Goal: Information Seeking & Learning: Learn about a topic

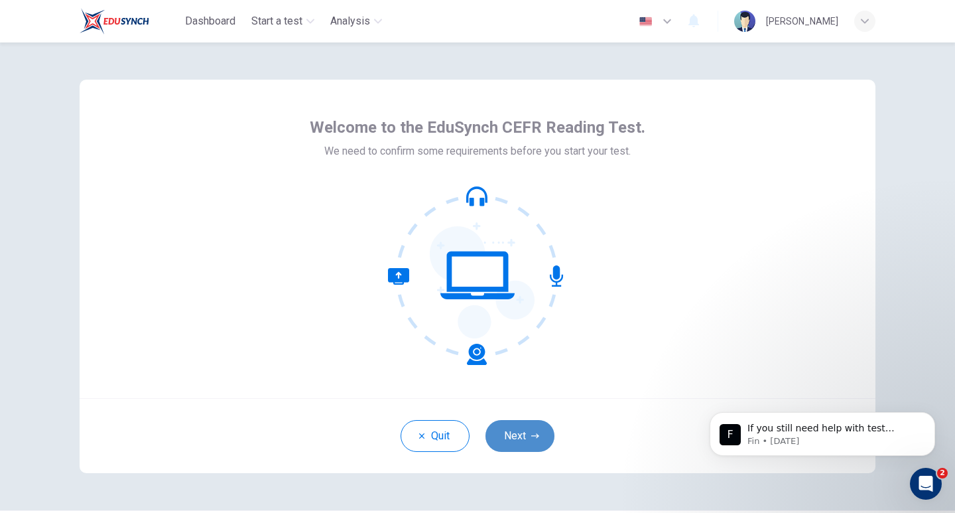
click at [530, 450] on button "Next" at bounding box center [519, 436] width 69 height 32
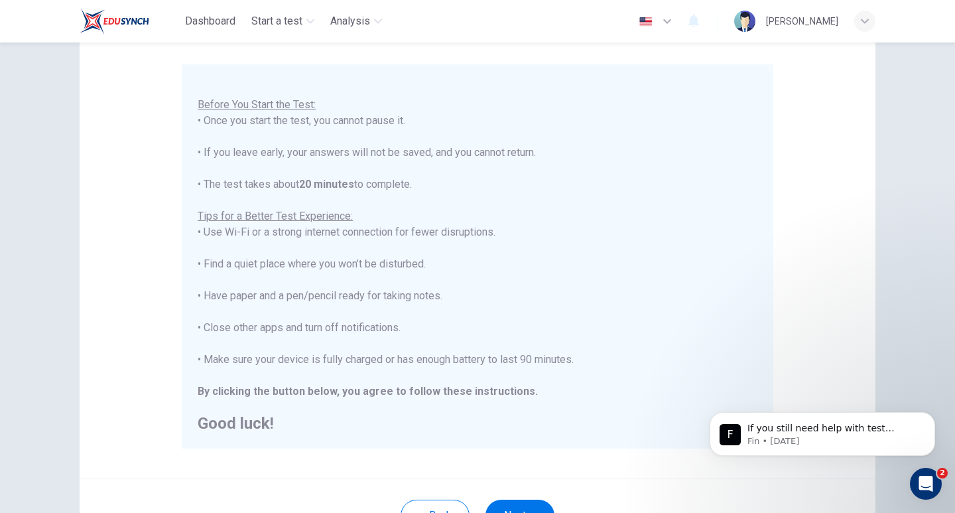
scroll to position [225, 0]
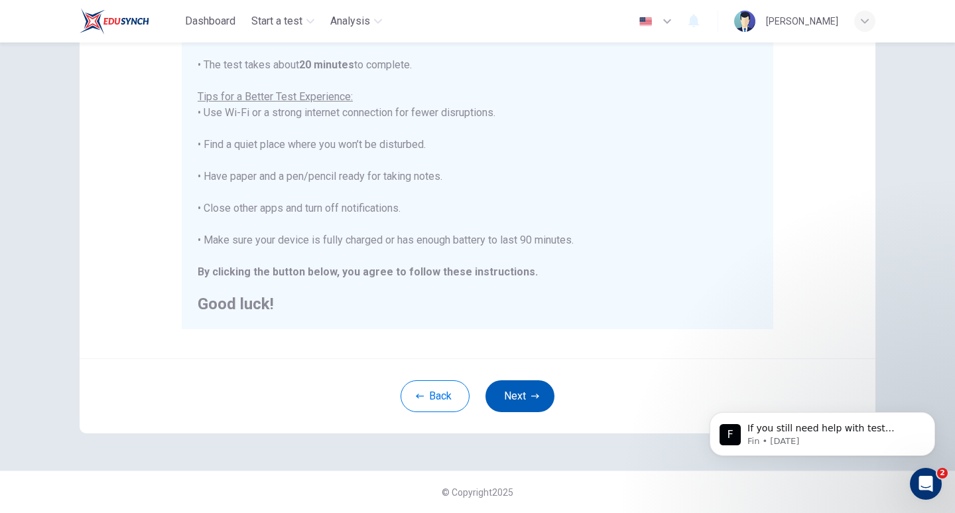
click at [548, 391] on button "Next" at bounding box center [519, 396] width 69 height 32
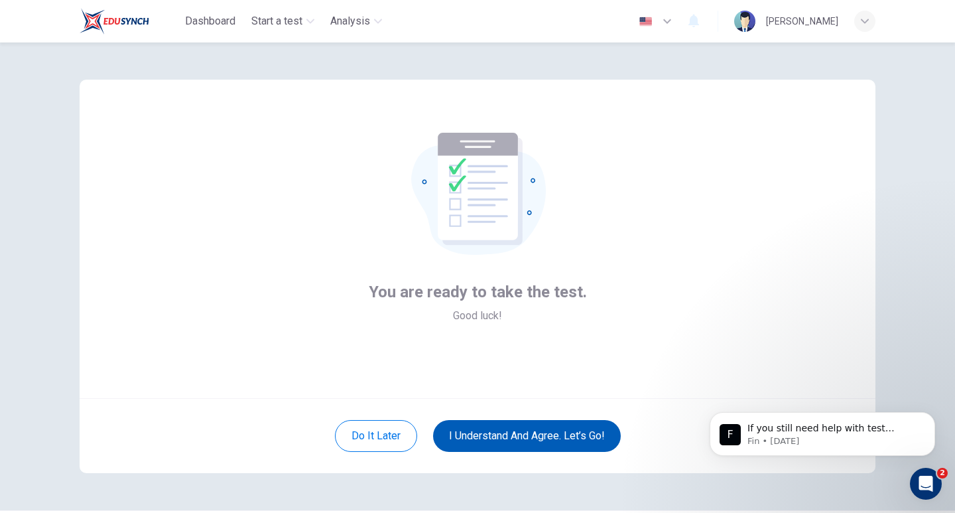
scroll to position [40, 0]
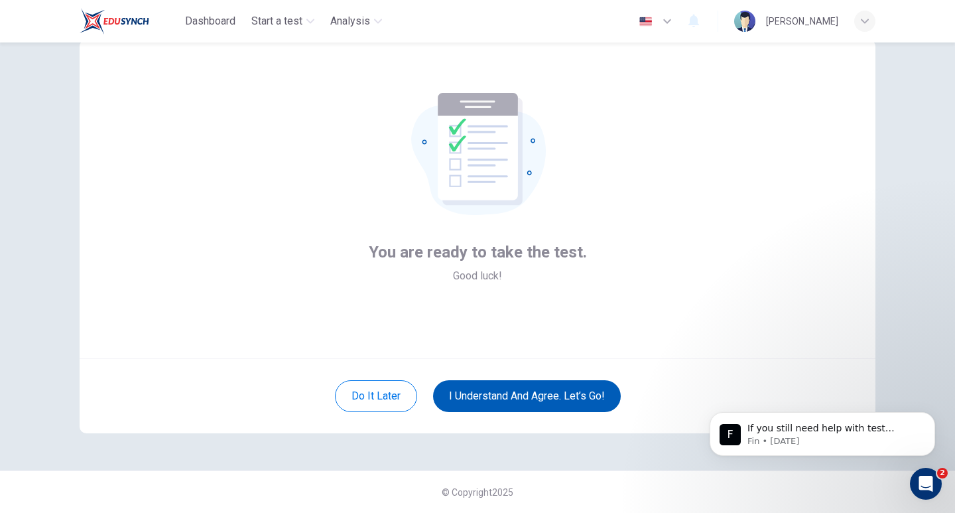
click at [510, 399] on button "I understand and agree. Let’s go!" at bounding box center [527, 396] width 188 height 32
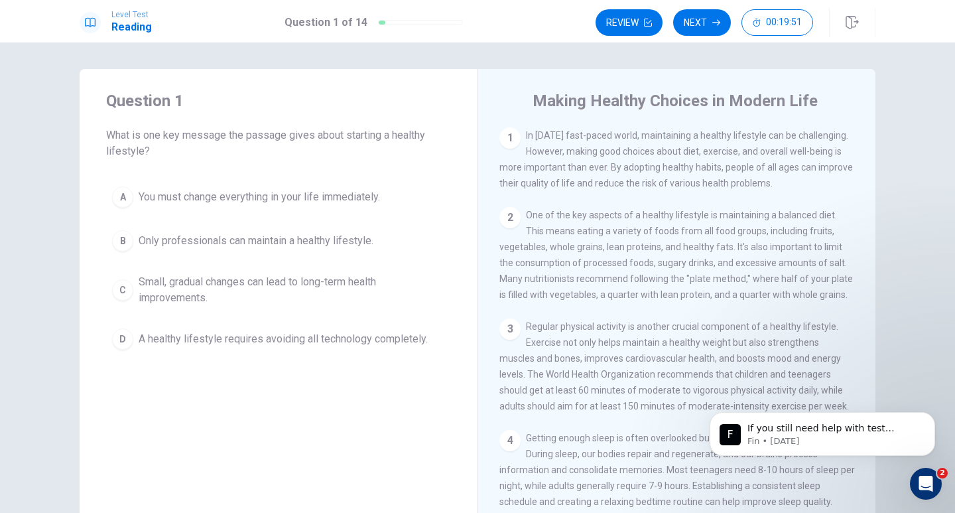
click at [194, 290] on span "Small, gradual changes can lead to long-term health improvements." at bounding box center [292, 290] width 306 height 32
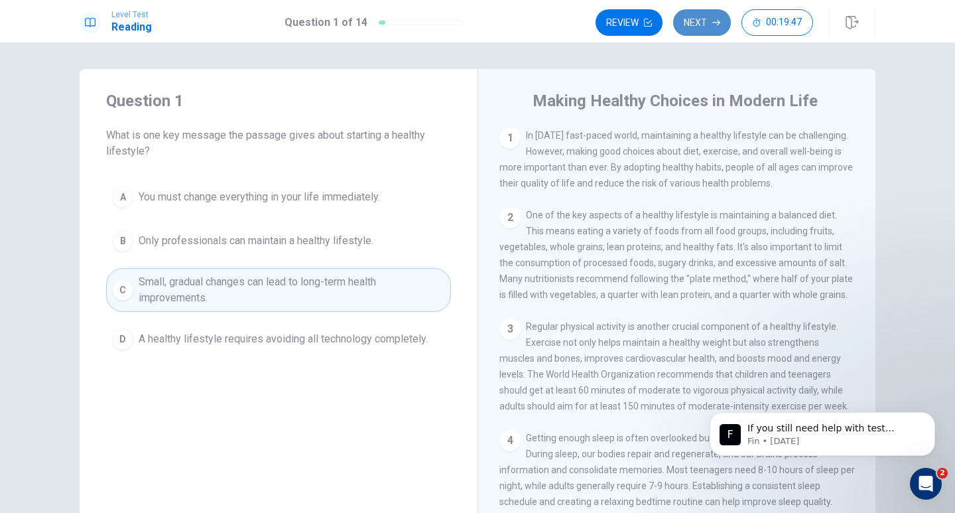
click at [700, 30] on button "Next" at bounding box center [702, 22] width 58 height 27
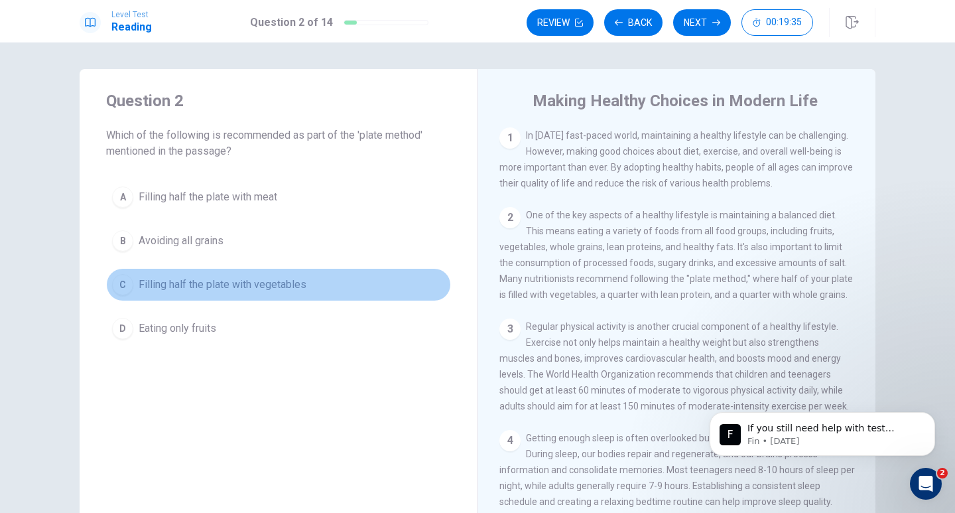
click at [226, 294] on button "C Filling half the plate with vegetables" at bounding box center [278, 284] width 345 height 33
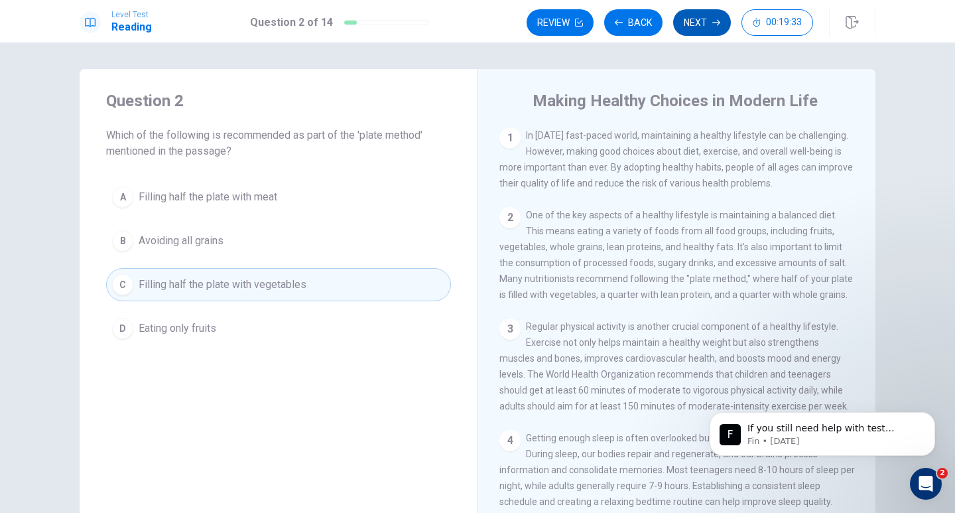
click at [701, 35] on button "Next" at bounding box center [702, 22] width 58 height 27
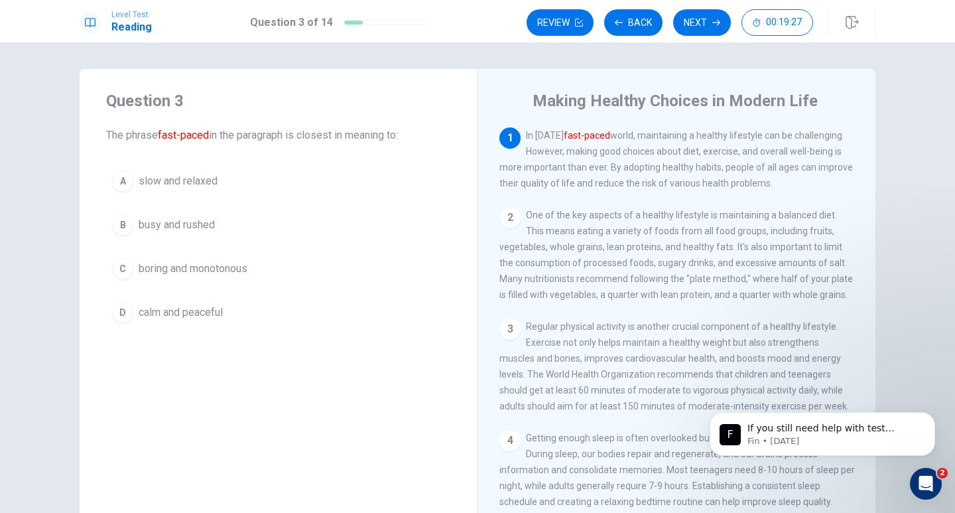
click at [181, 225] on span "busy and rushed" at bounding box center [177, 225] width 76 height 16
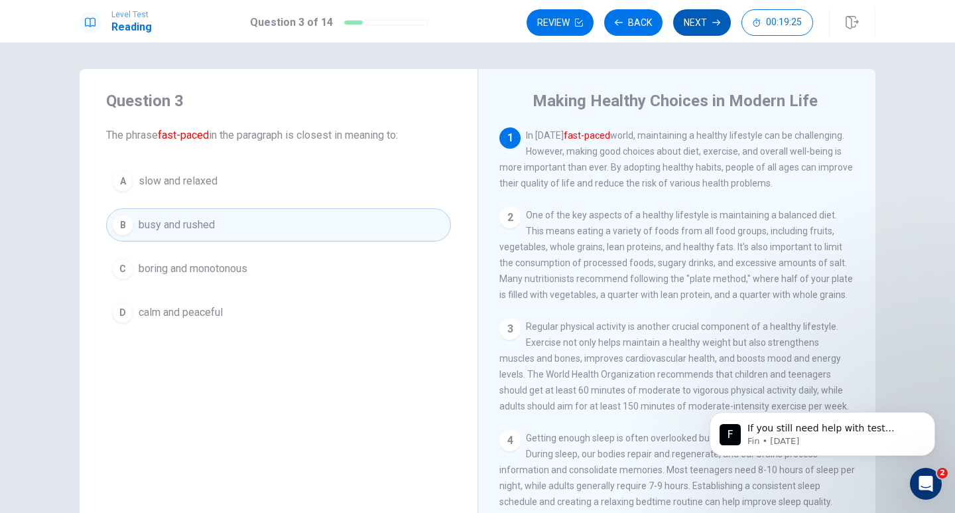
click at [703, 25] on button "Next" at bounding box center [702, 22] width 58 height 27
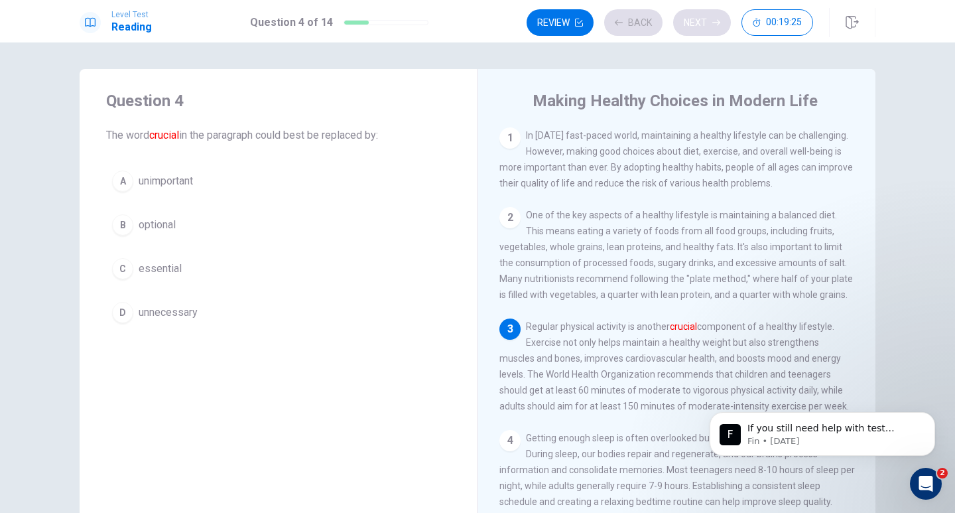
scroll to position [48, 0]
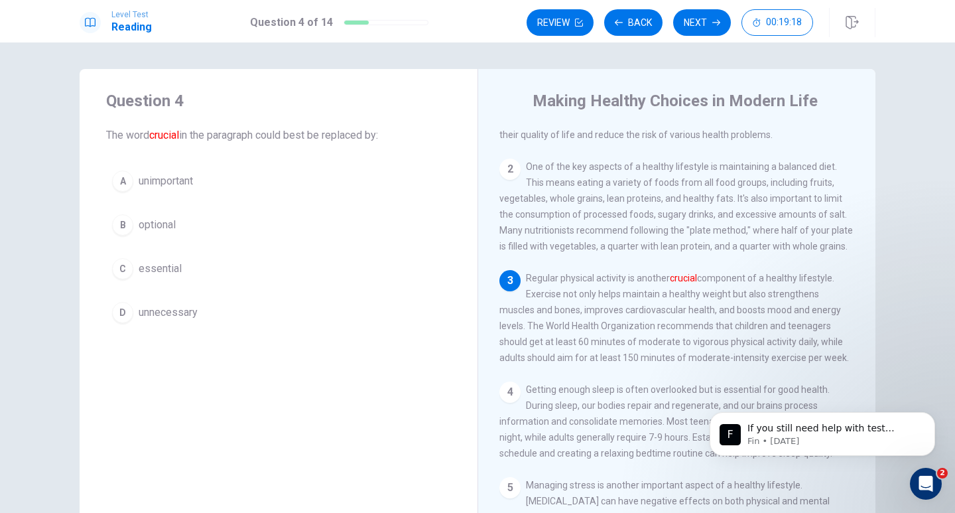
click at [158, 275] on span "essential" at bounding box center [160, 269] width 43 height 16
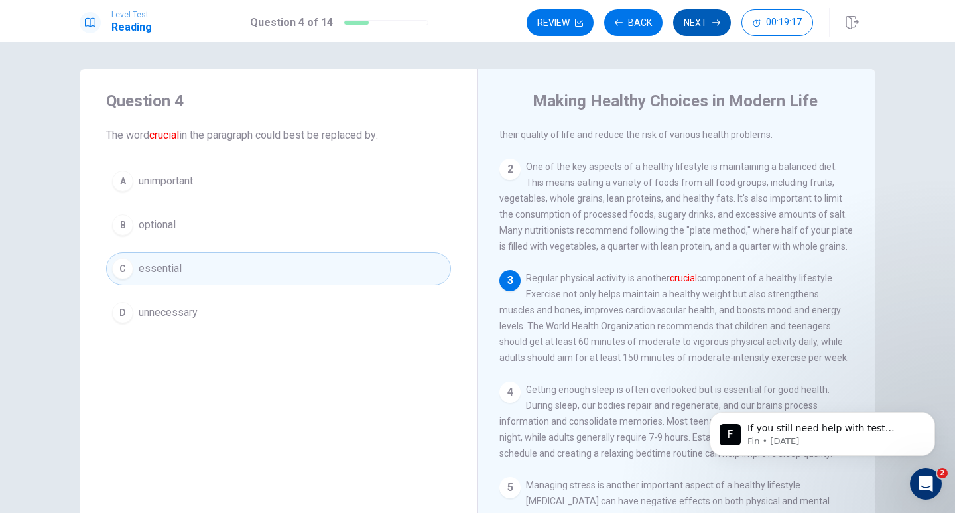
click at [705, 29] on button "Next" at bounding box center [702, 22] width 58 height 27
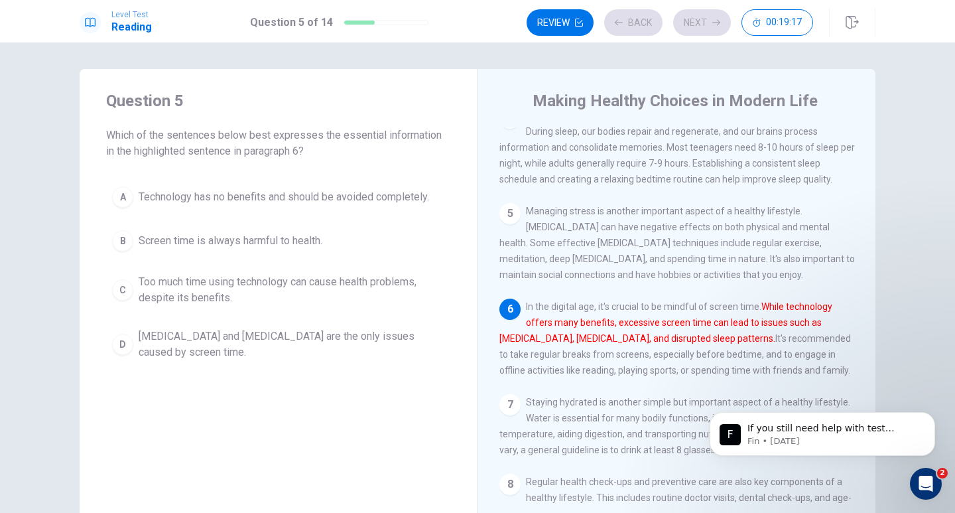
scroll to position [345, 0]
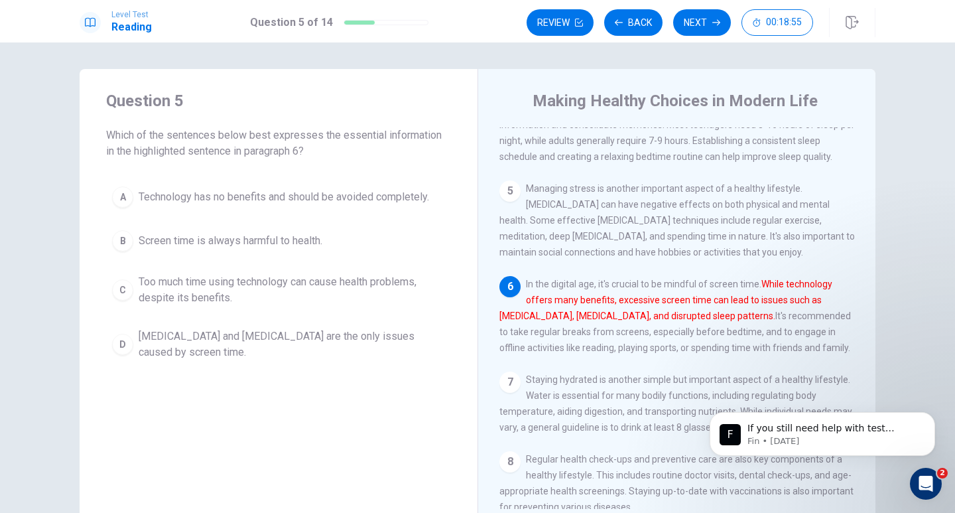
click at [224, 290] on span "Too much time using technology can cause health problems, despite its benefits." at bounding box center [292, 290] width 306 height 32
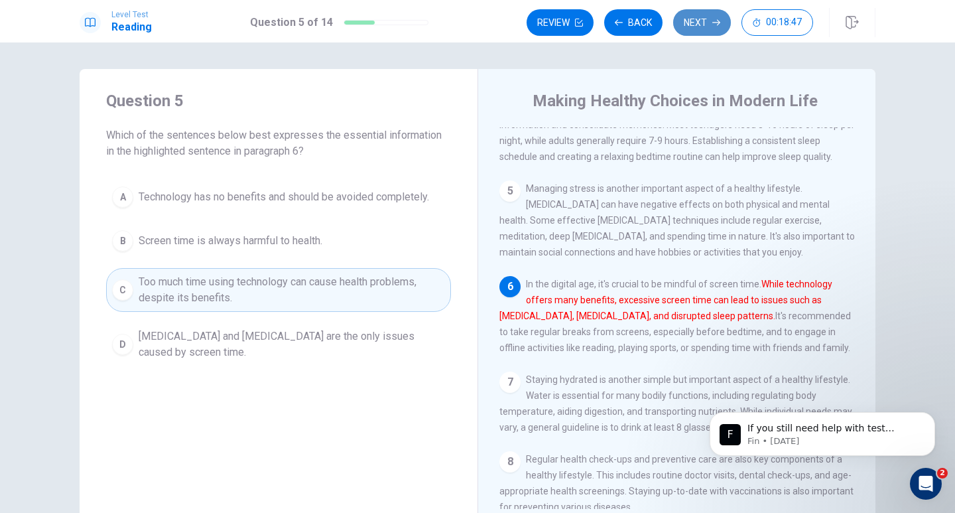
click at [695, 25] on button "Next" at bounding box center [702, 22] width 58 height 27
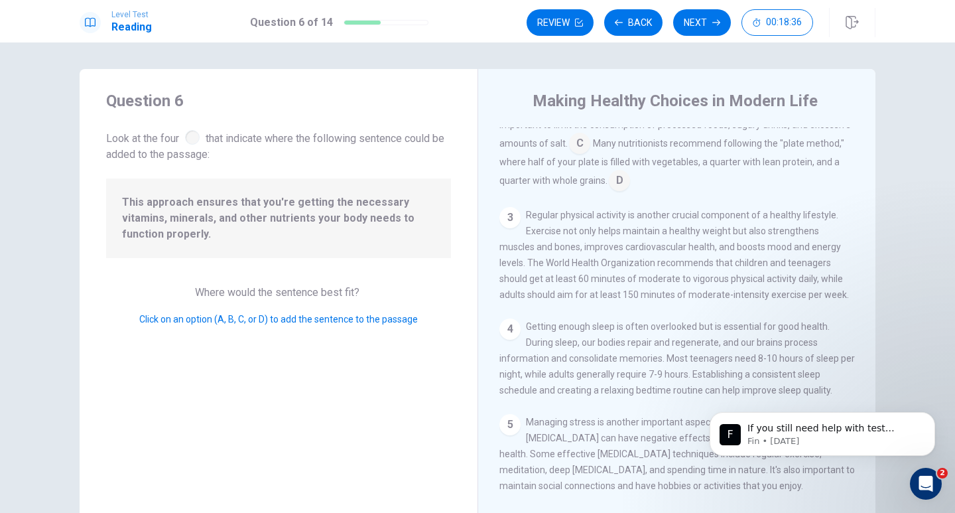
scroll to position [82, 0]
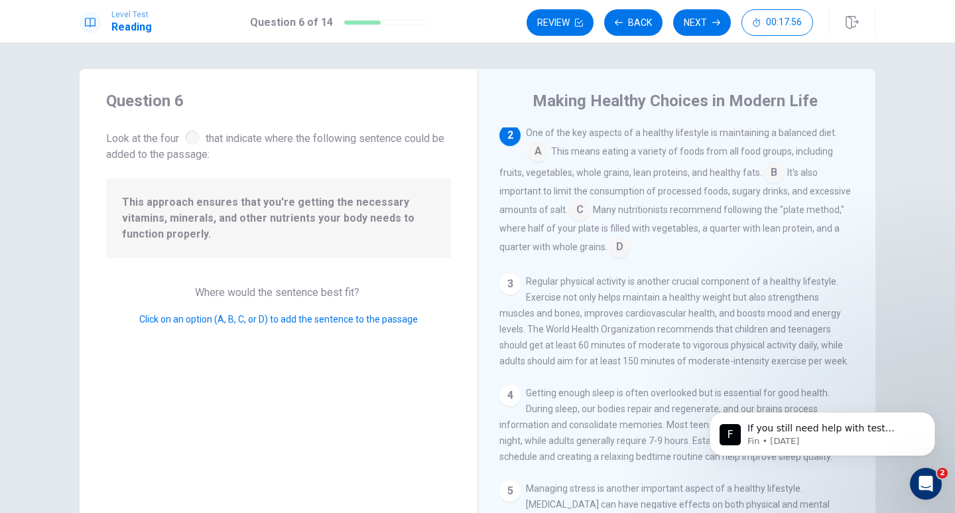
click at [612, 250] on input at bounding box center [619, 247] width 21 height 21
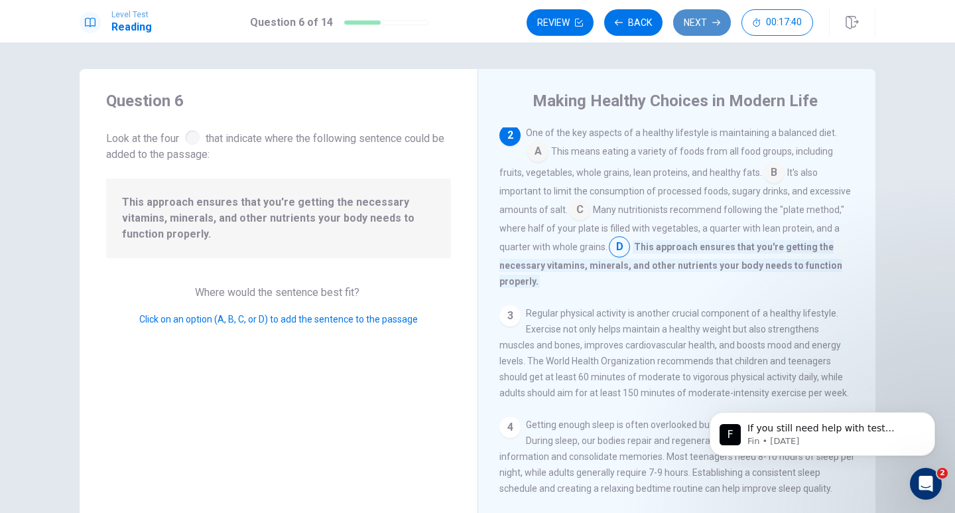
click at [700, 32] on button "Next" at bounding box center [702, 22] width 58 height 27
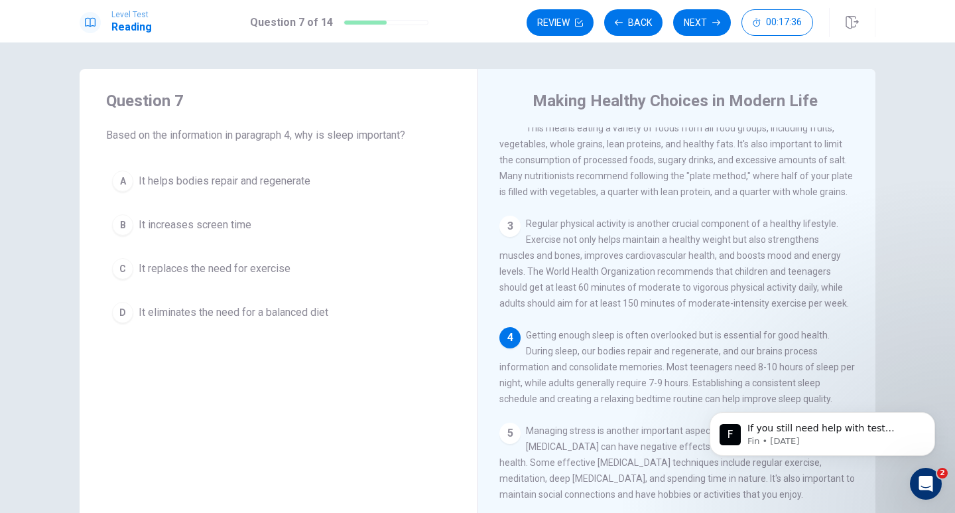
scroll to position [133, 0]
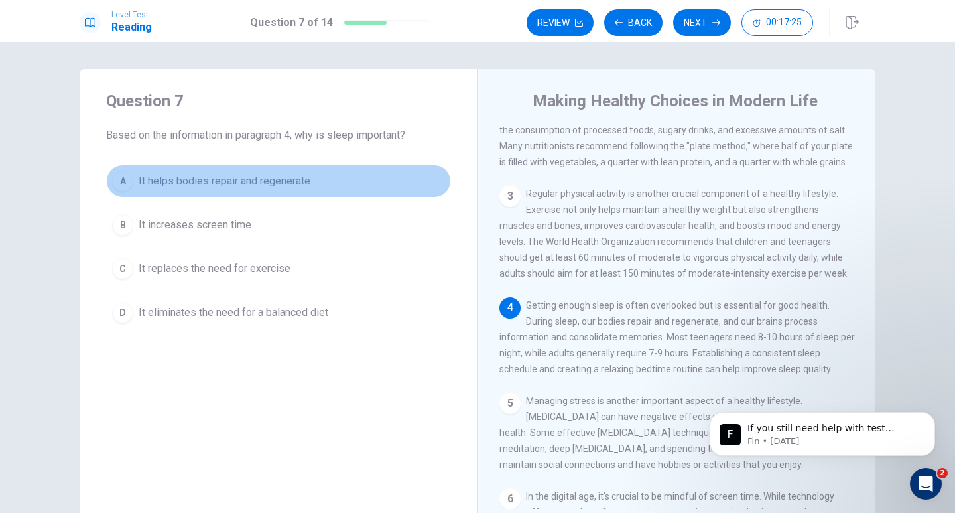
click at [172, 179] on span "It helps bodies repair and regenerate" at bounding box center [225, 181] width 172 height 16
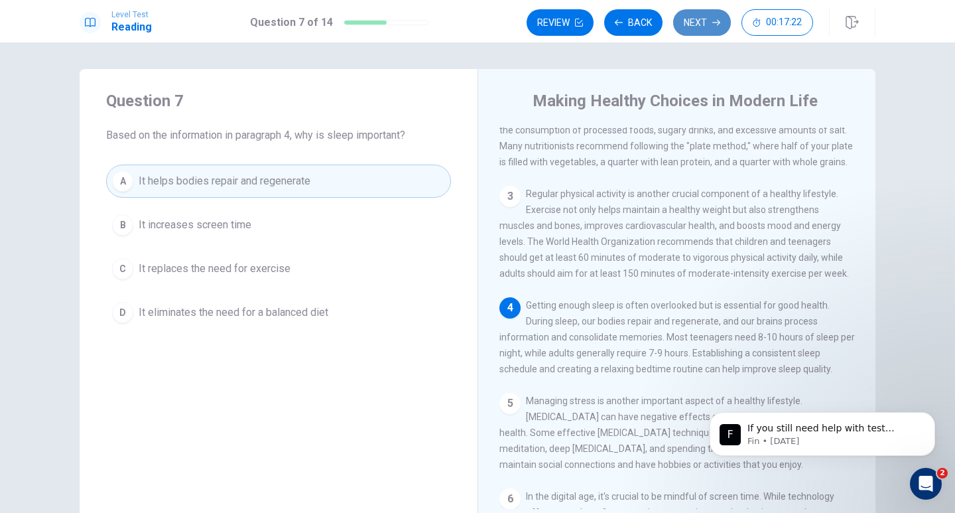
click at [719, 29] on button "Next" at bounding box center [702, 22] width 58 height 27
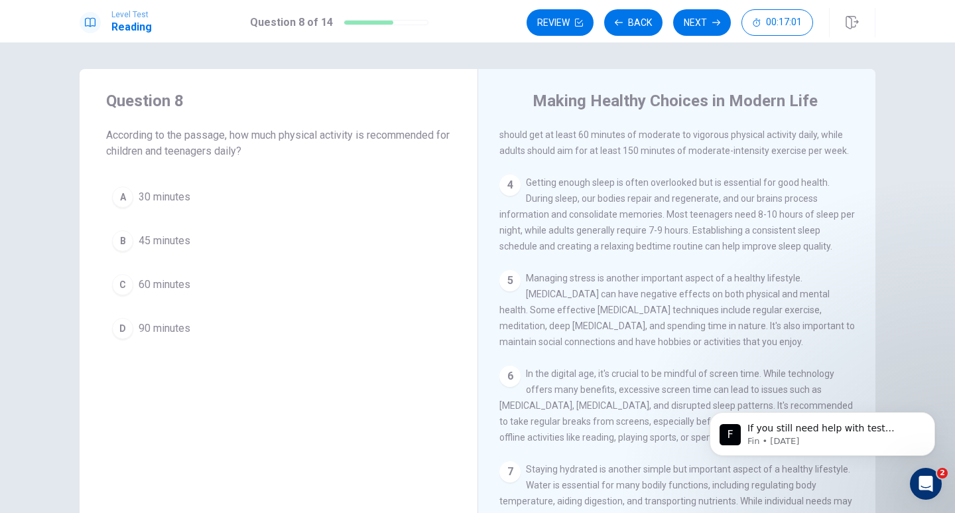
scroll to position [176, 0]
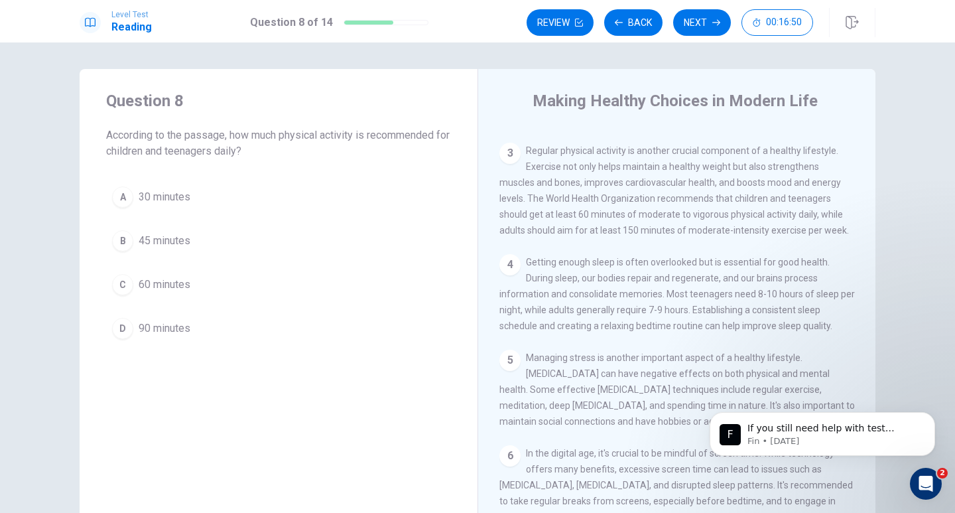
click at [170, 277] on span "60 minutes" at bounding box center [165, 284] width 52 height 16
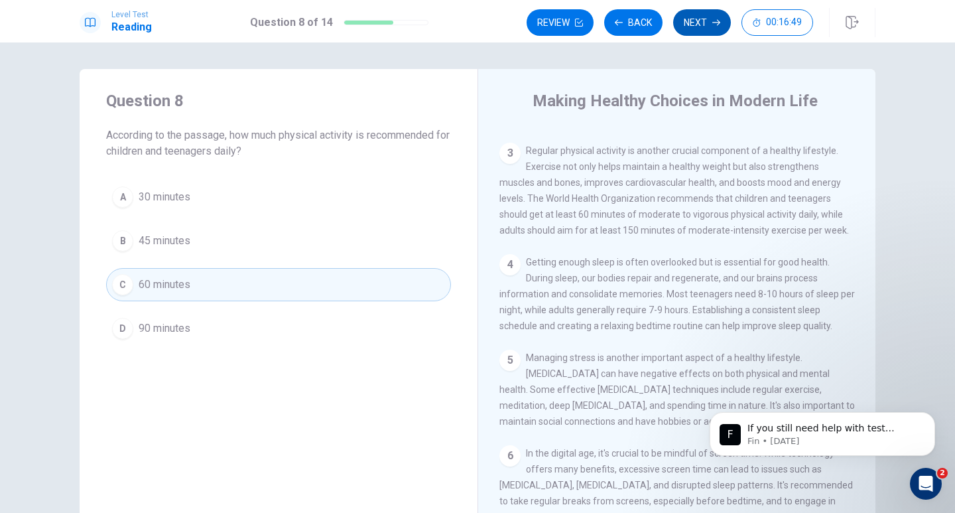
click at [694, 18] on button "Next" at bounding box center [702, 22] width 58 height 27
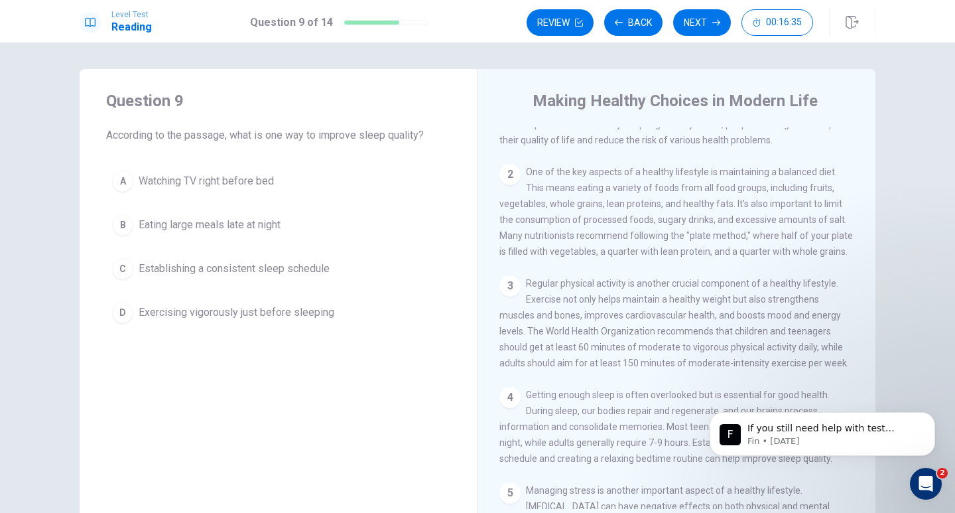
scroll to position [109, 0]
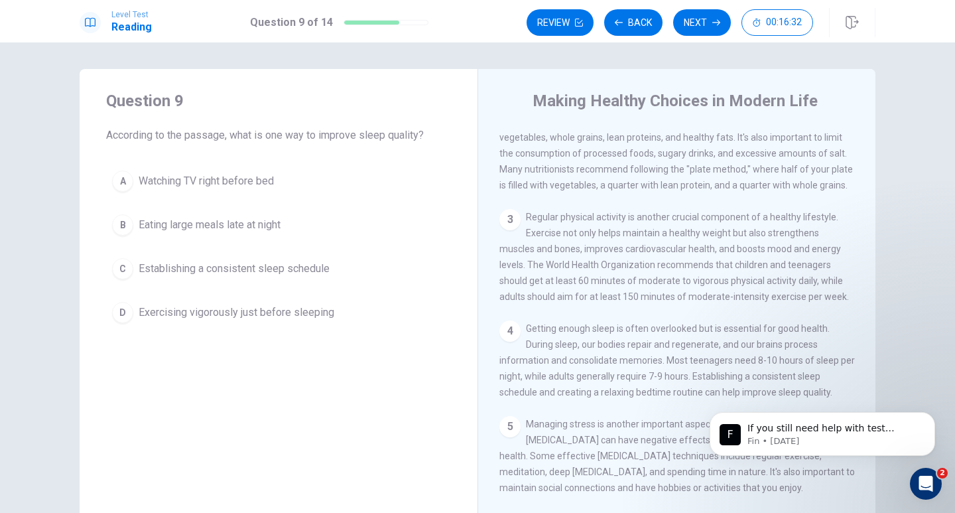
click at [286, 275] on span "Establishing a consistent sleep schedule" at bounding box center [234, 269] width 191 height 16
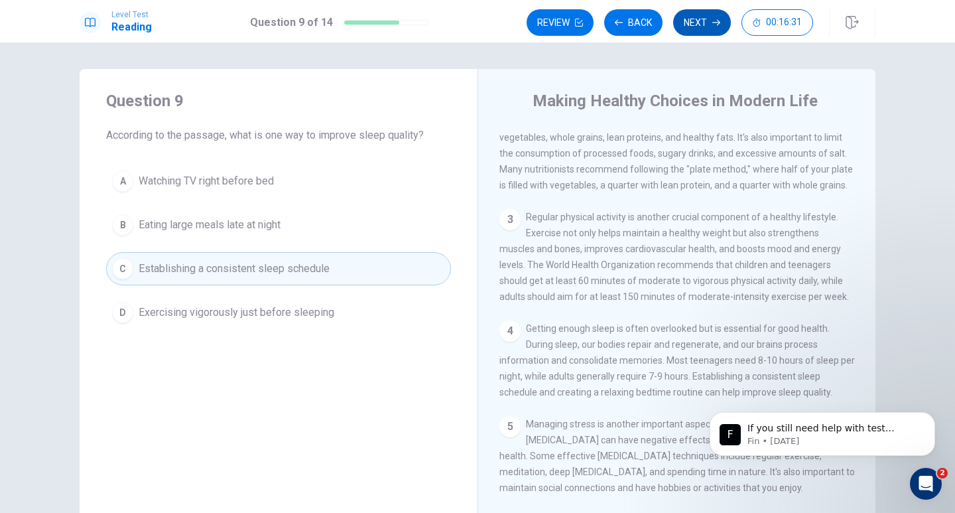
click at [695, 23] on button "Next" at bounding box center [702, 22] width 58 height 27
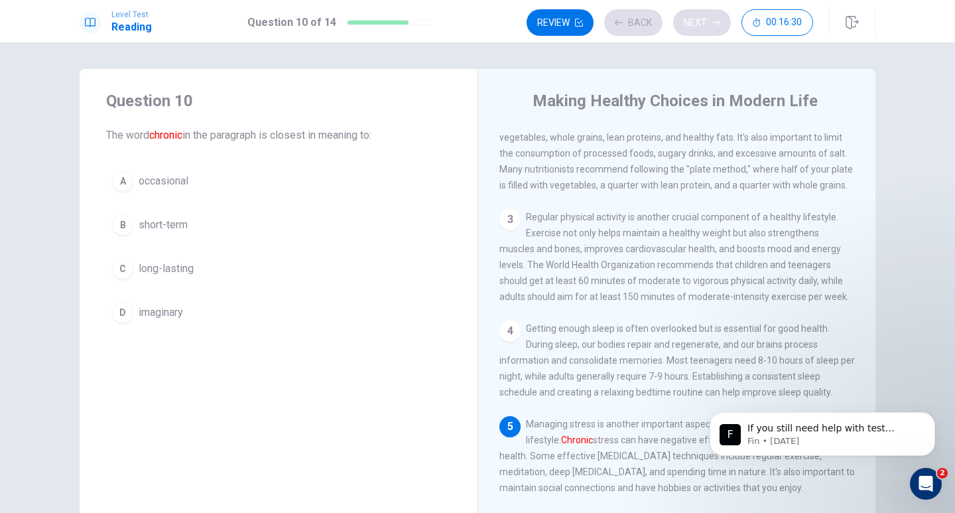
scroll to position [246, 0]
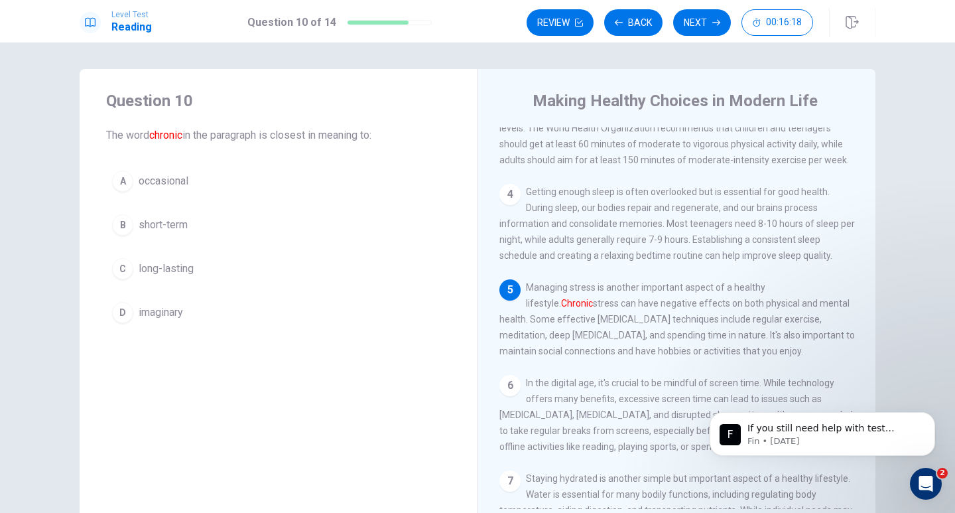
click at [180, 270] on span "long-lasting" at bounding box center [166, 269] width 55 height 16
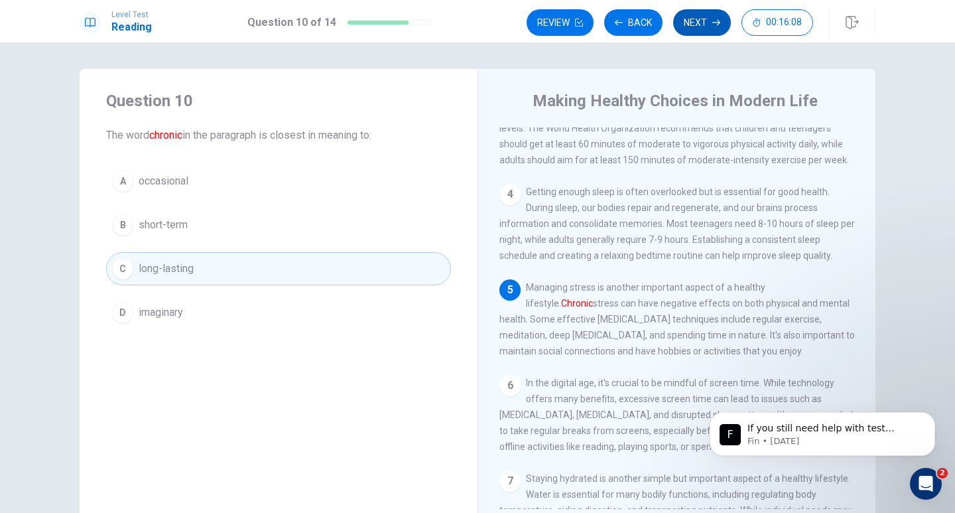
click at [691, 24] on button "Next" at bounding box center [702, 22] width 58 height 27
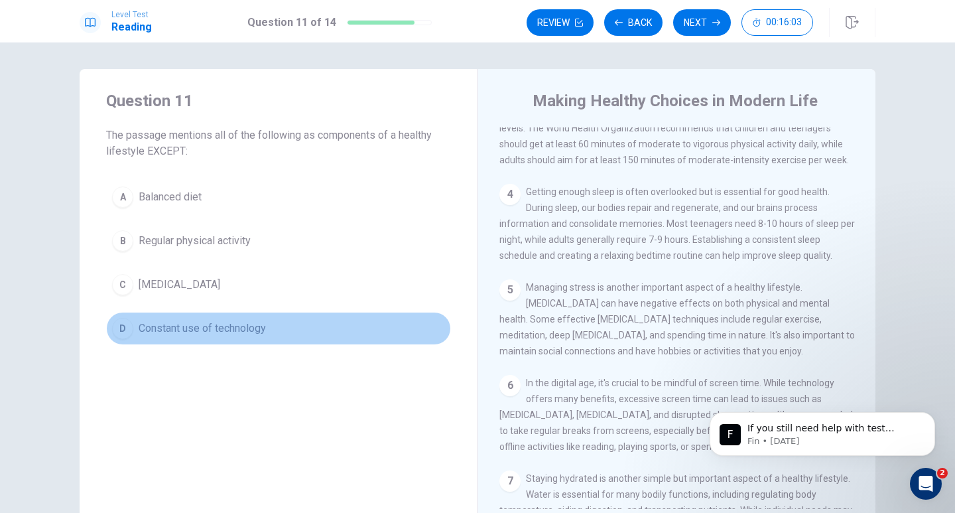
click at [232, 330] on span "Constant use of technology" at bounding box center [202, 328] width 127 height 16
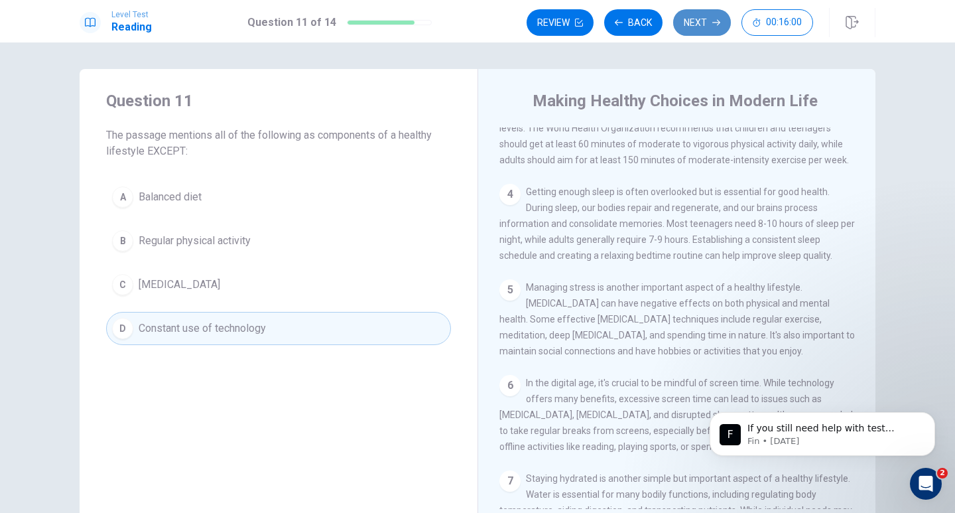
click at [694, 29] on button "Next" at bounding box center [702, 22] width 58 height 27
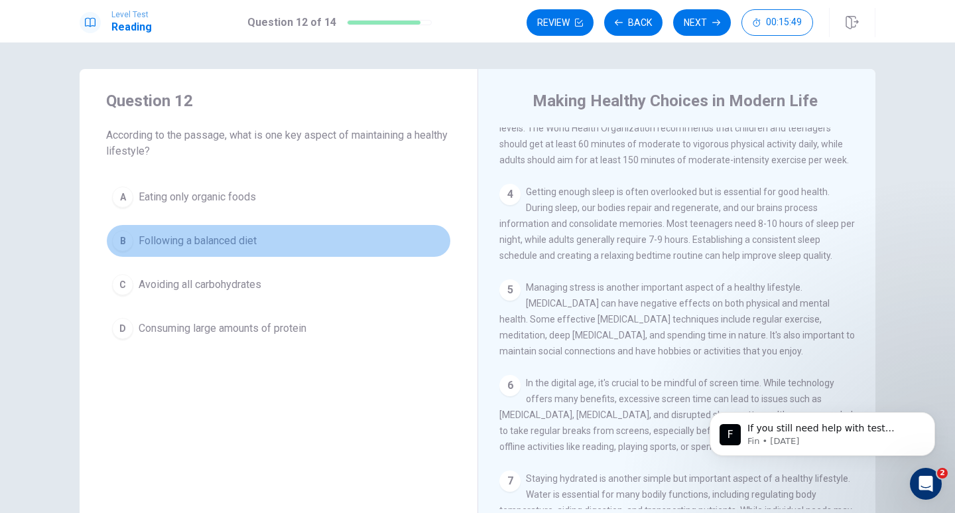
click at [237, 239] on span "Following a balanced diet" at bounding box center [198, 241] width 118 height 16
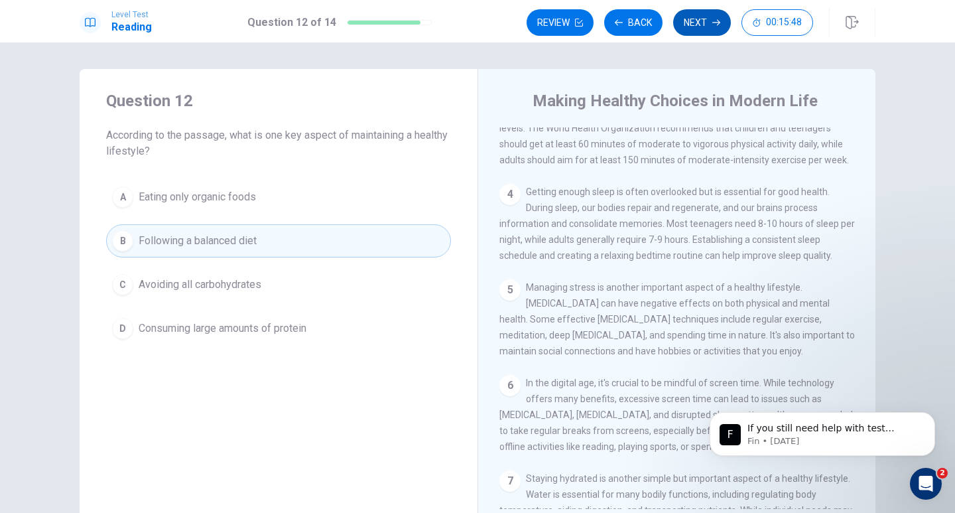
click at [721, 29] on button "Next" at bounding box center [702, 22] width 58 height 27
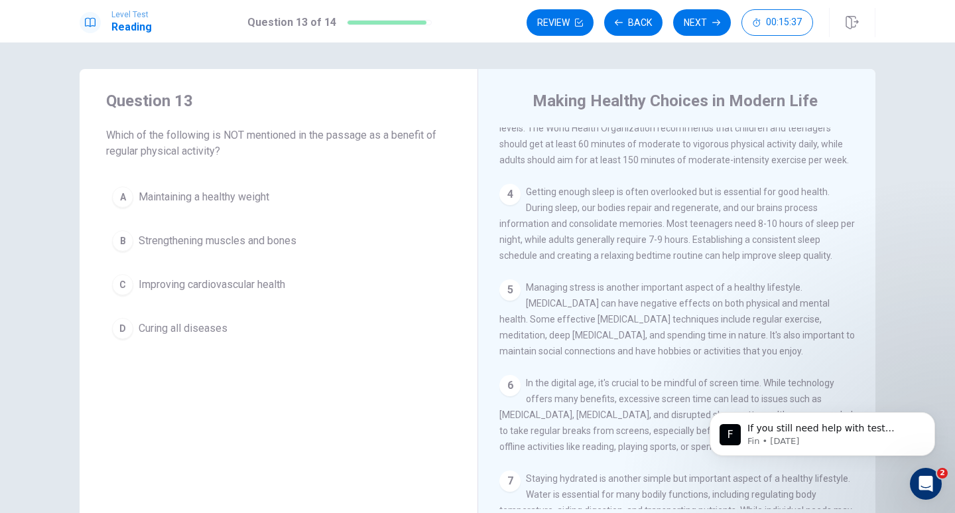
click at [216, 338] on button "D Curing all diseases" at bounding box center [278, 328] width 345 height 33
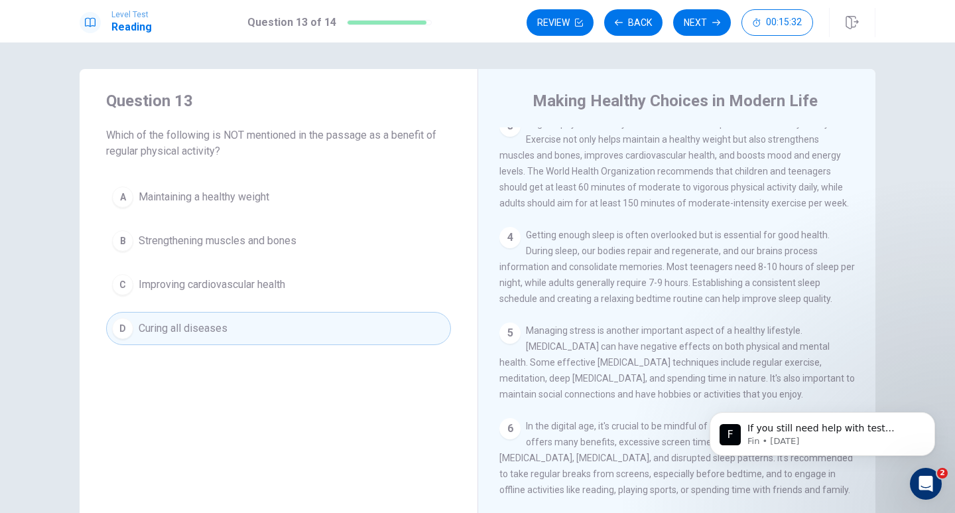
scroll to position [180, 0]
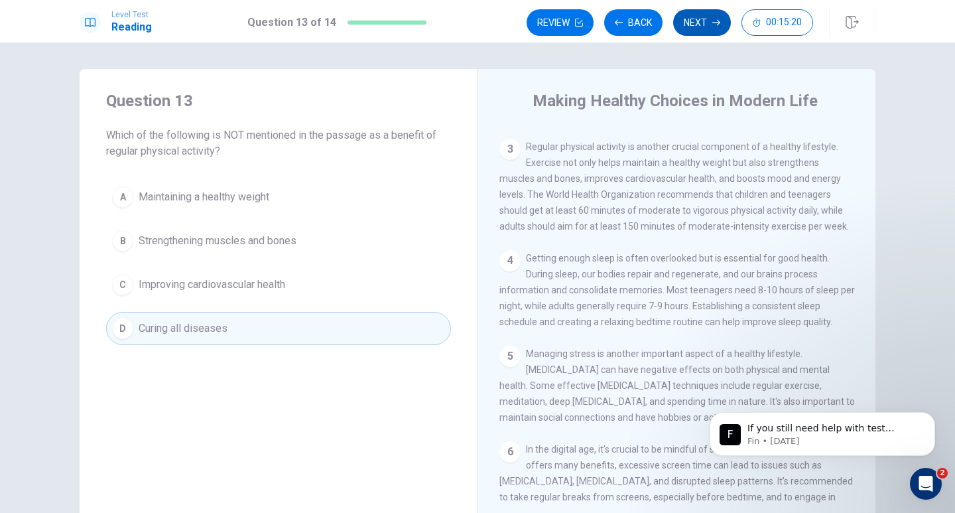
click at [706, 31] on button "Next" at bounding box center [702, 22] width 58 height 27
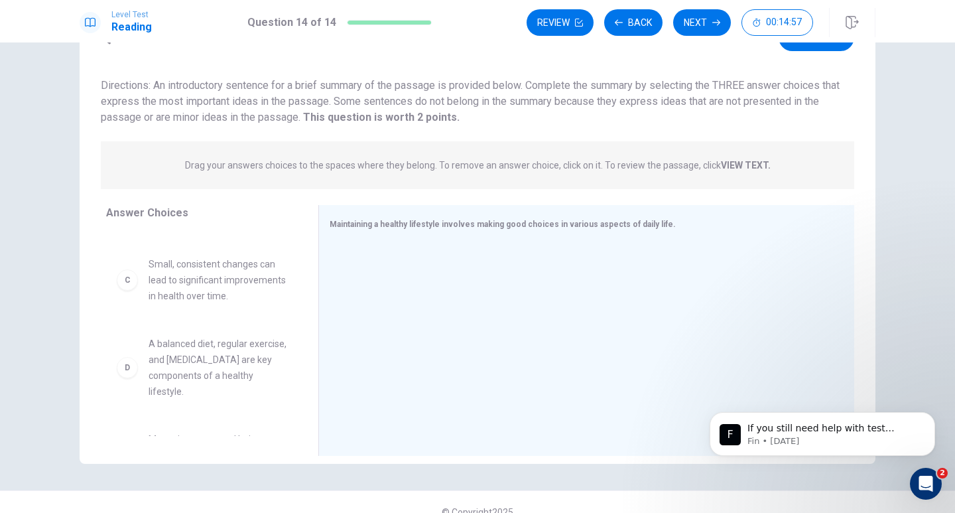
scroll to position [114, 0]
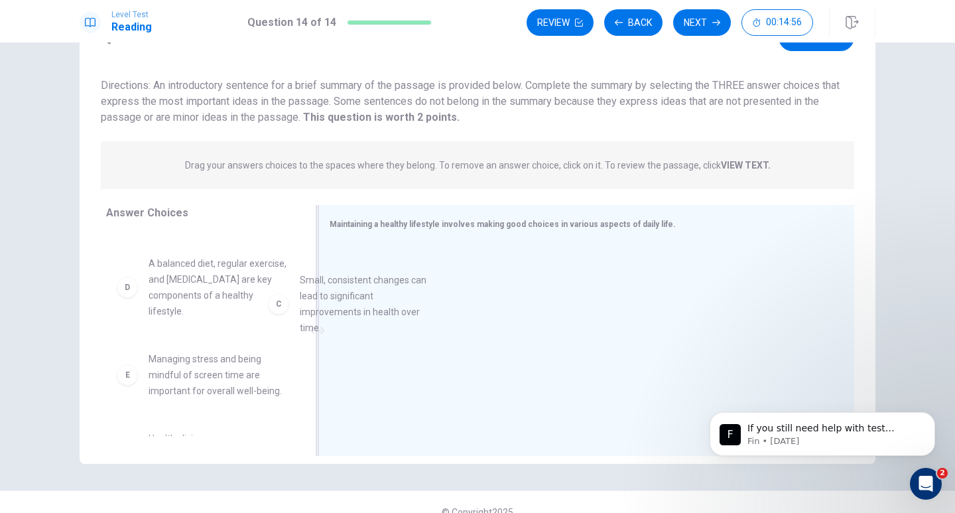
drag, startPoint x: 201, startPoint y: 296, endPoint x: 396, endPoint y: 312, distance: 196.3
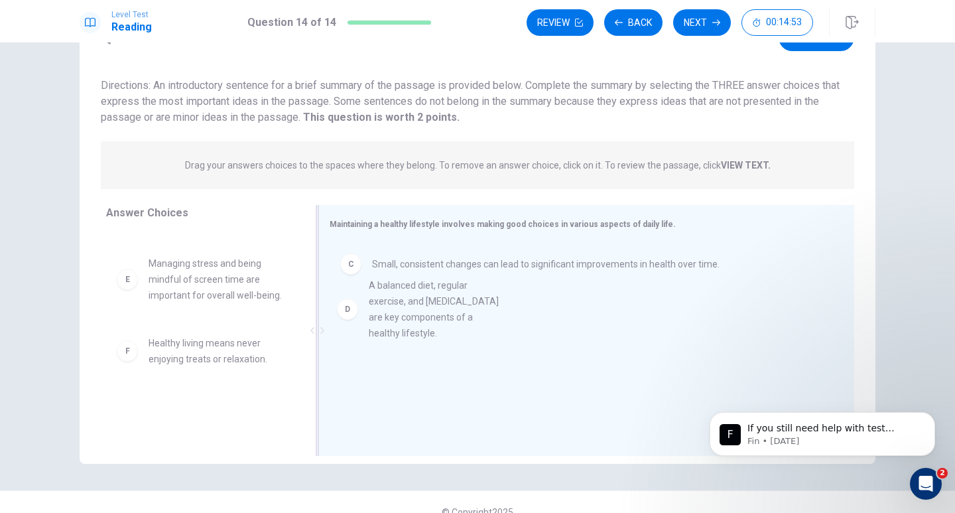
drag, startPoint x: 238, startPoint y: 309, endPoint x: 466, endPoint y: 331, distance: 229.1
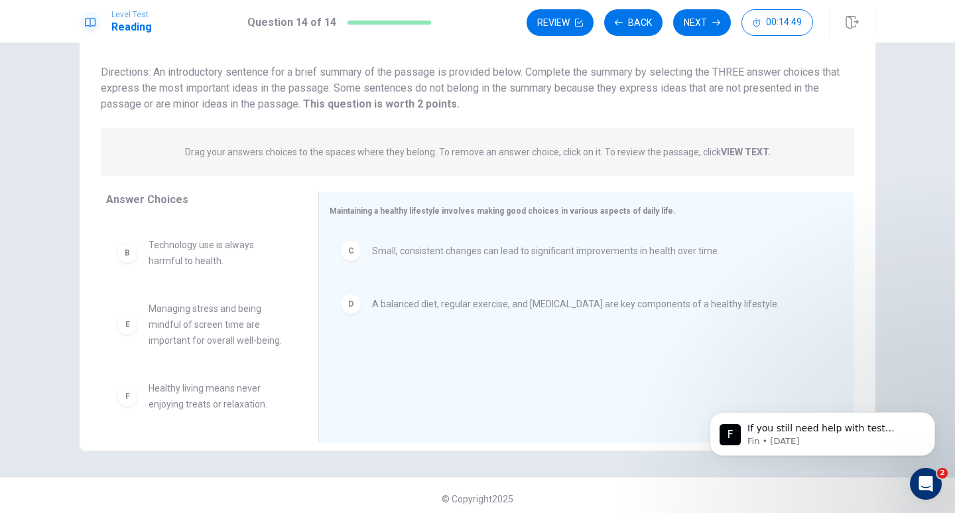
scroll to position [86, 0]
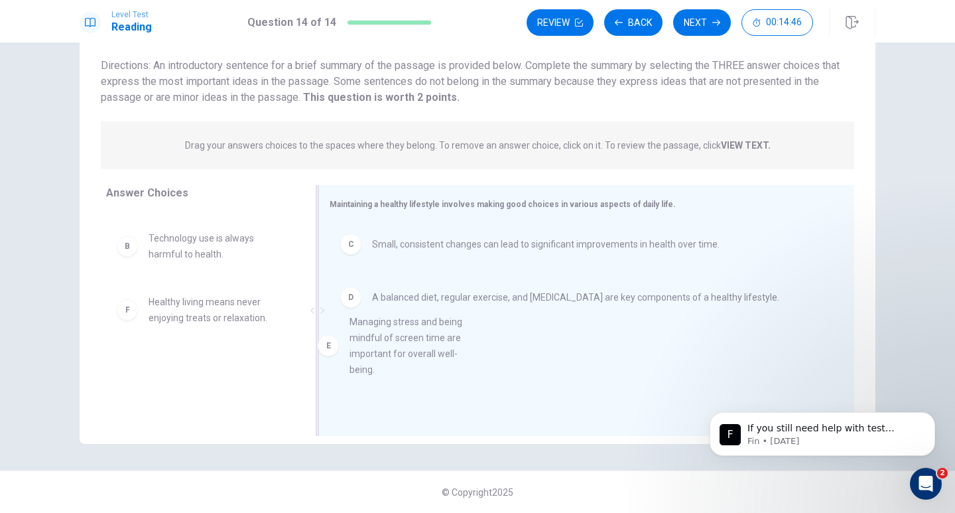
drag, startPoint x: 210, startPoint y: 311, endPoint x: 429, endPoint y: 331, distance: 220.4
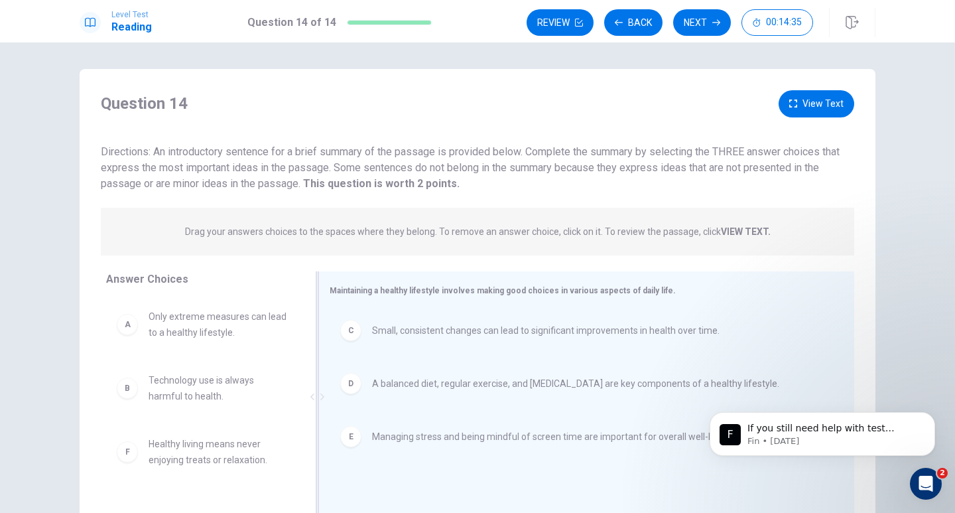
scroll to position [66, 0]
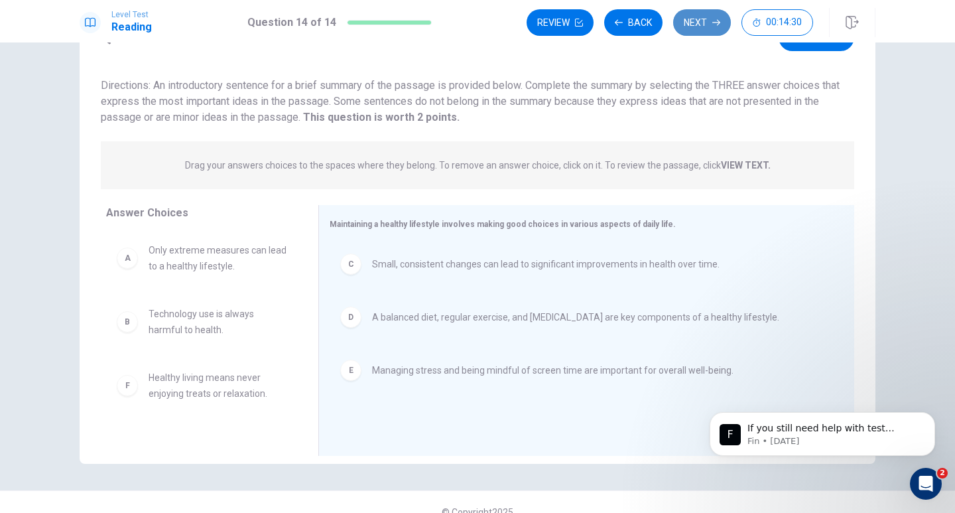
click at [710, 23] on button "Next" at bounding box center [702, 22] width 58 height 27
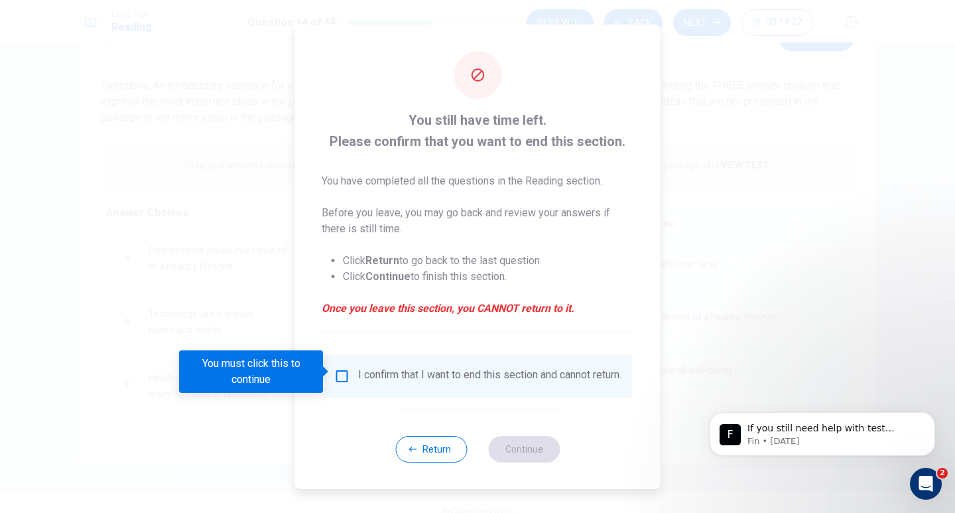
click at [339, 371] on input "You must click this to continue" at bounding box center [342, 376] width 16 height 16
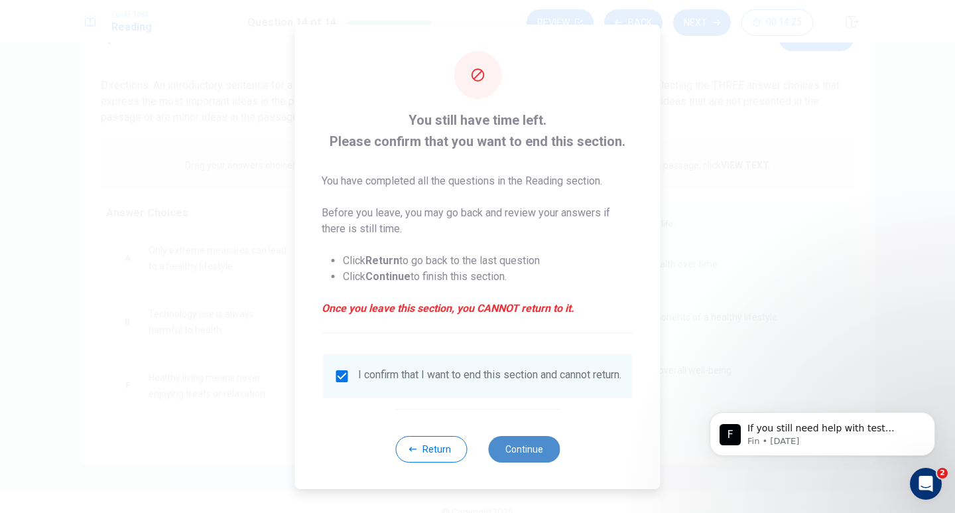
click at [528, 451] on button "Continue" at bounding box center [524, 449] width 72 height 27
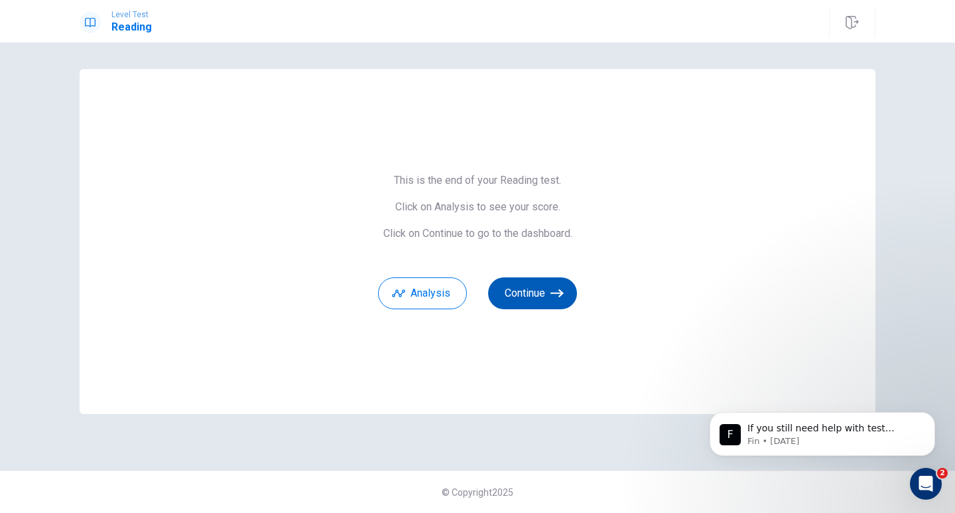
click at [528, 296] on button "Continue" at bounding box center [532, 293] width 89 height 32
